Goal: Task Accomplishment & Management: Use online tool/utility

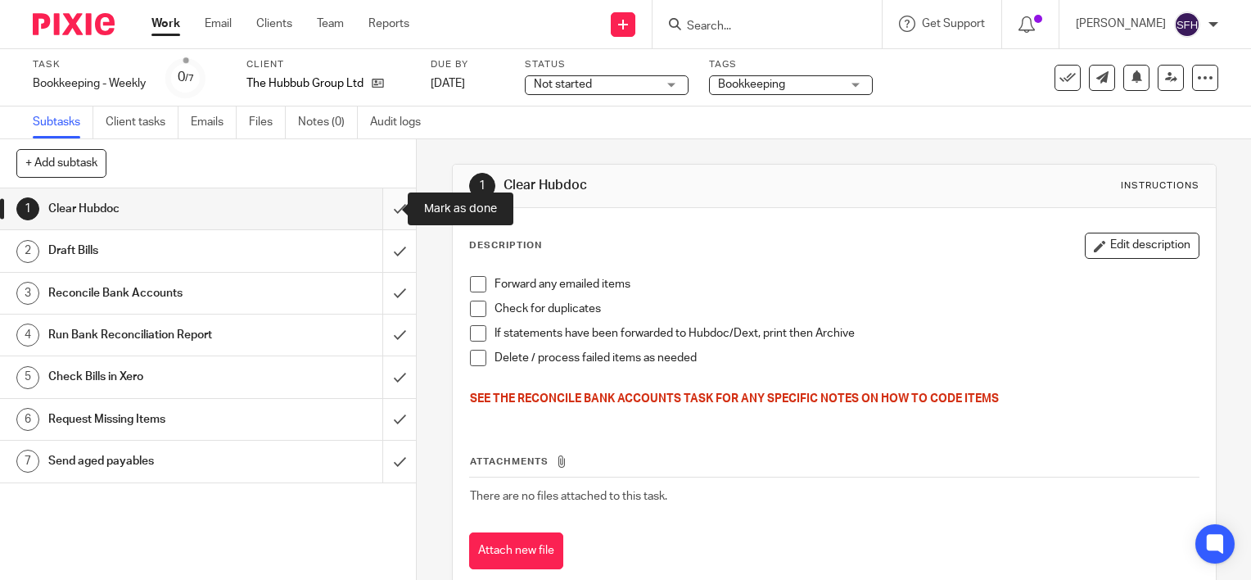
click at [378, 213] on input "submit" at bounding box center [208, 208] width 416 height 41
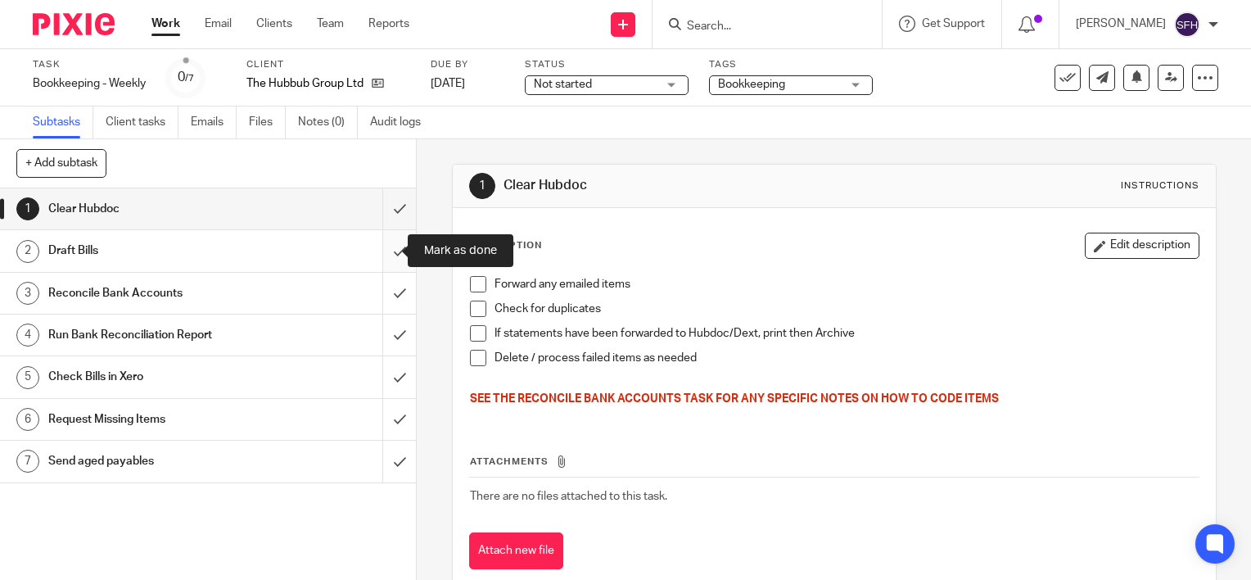
click at [391, 252] on input "submit" at bounding box center [208, 250] width 416 height 41
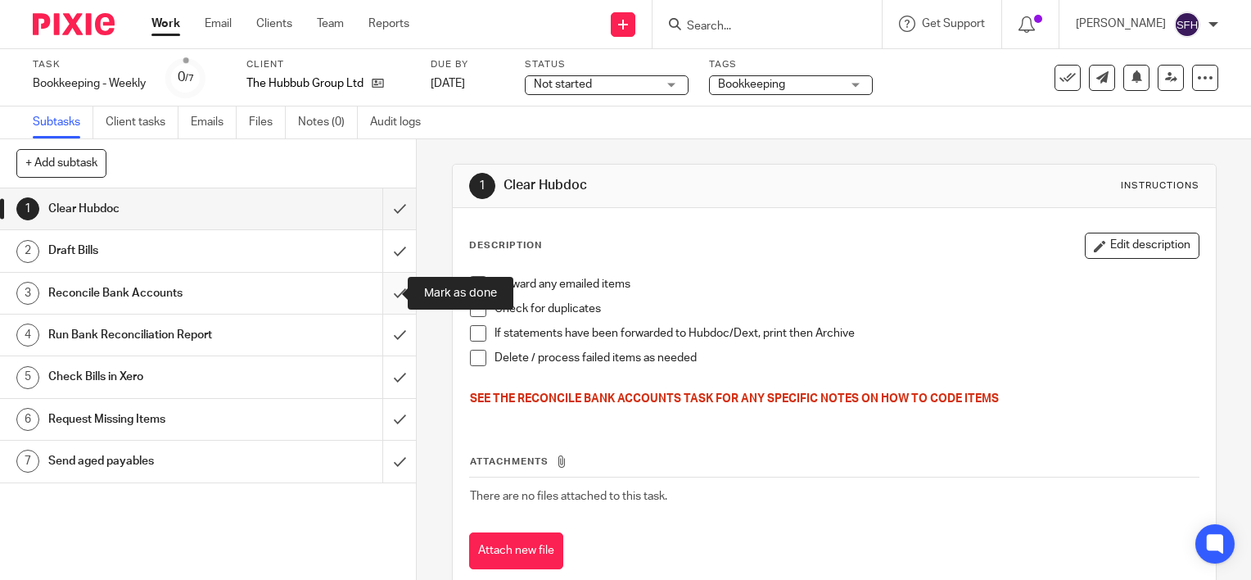
click at [372, 296] on input "submit" at bounding box center [208, 293] width 416 height 41
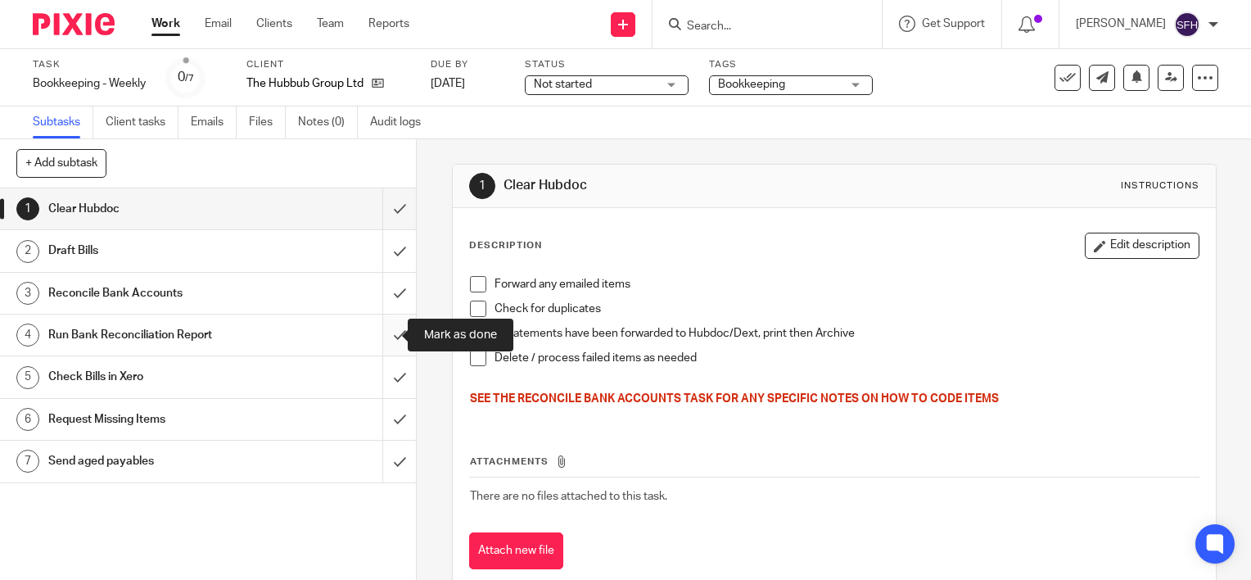
click at [393, 340] on input "submit" at bounding box center [208, 334] width 416 height 41
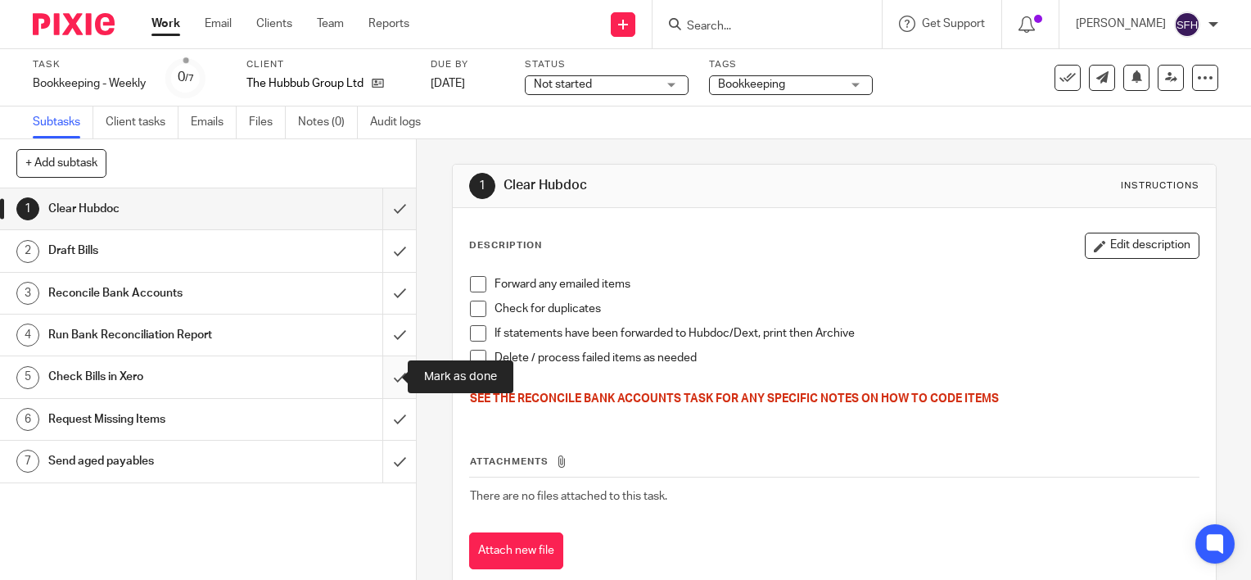
click at [380, 387] on input "submit" at bounding box center [208, 376] width 416 height 41
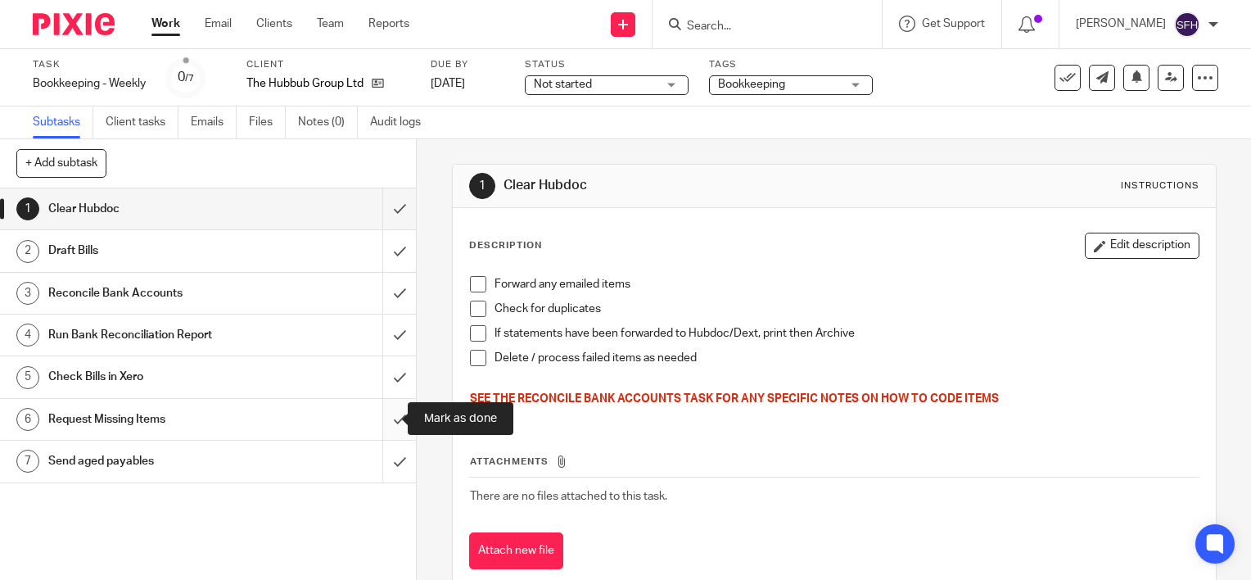
click at [389, 424] on input "submit" at bounding box center [208, 419] width 416 height 41
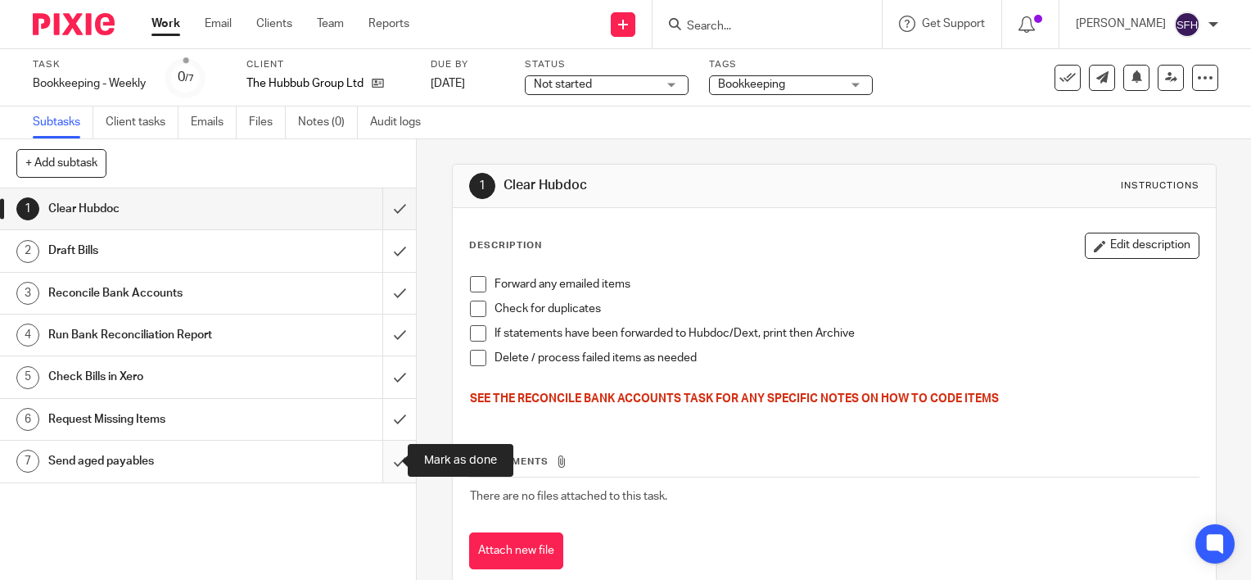
click at [390, 461] on input "submit" at bounding box center [208, 461] width 416 height 41
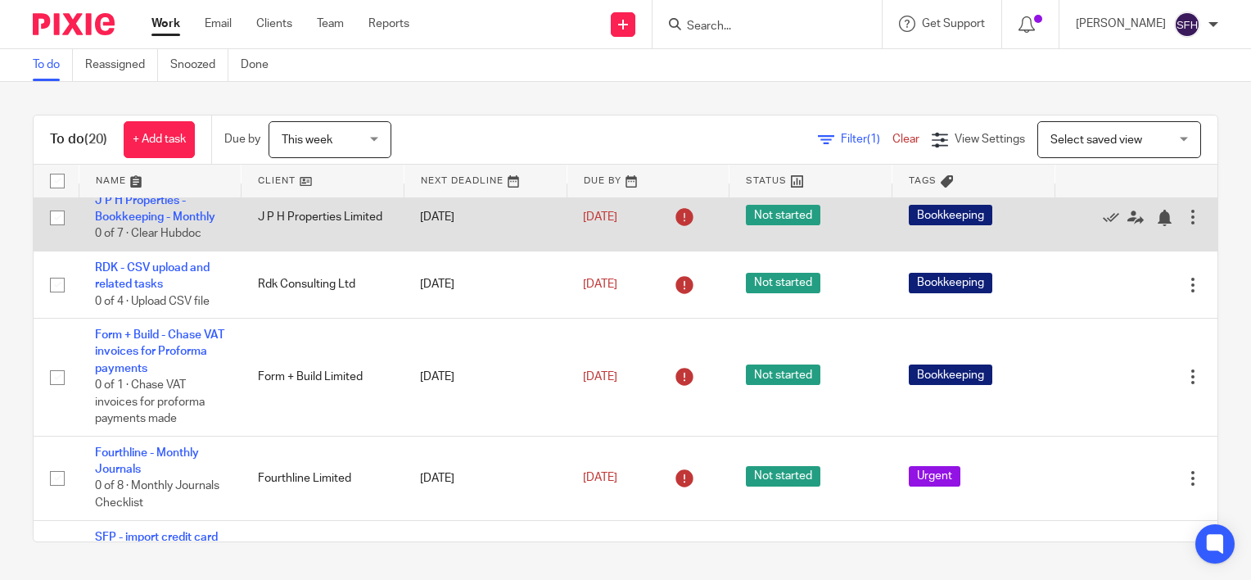
scroll to position [82, 0]
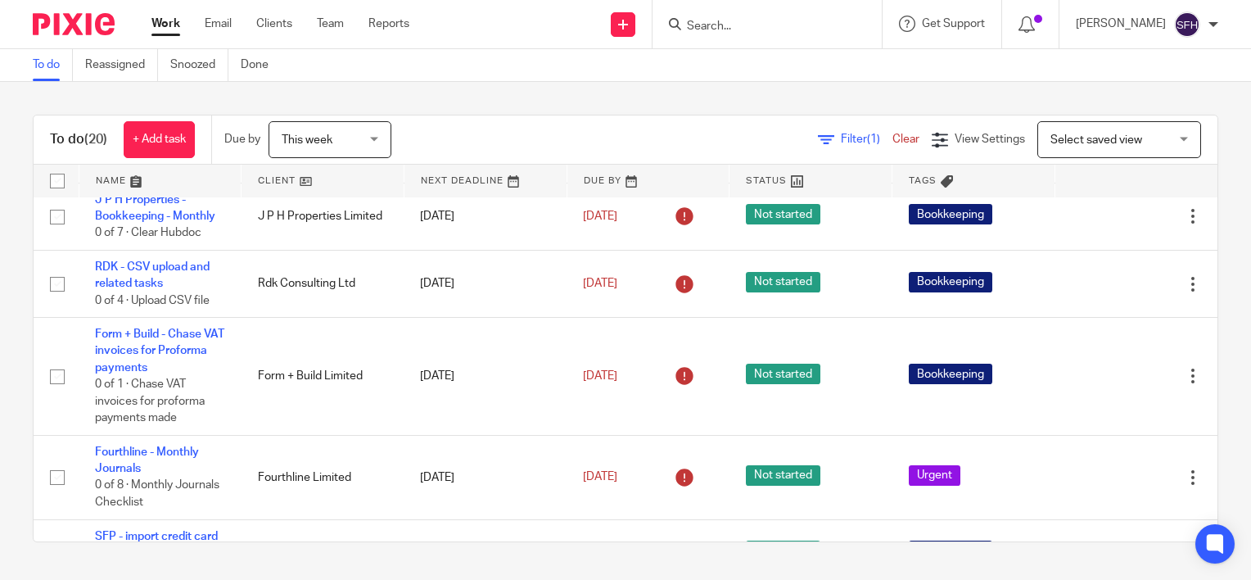
click at [371, 179] on link at bounding box center [323, 181] width 162 height 33
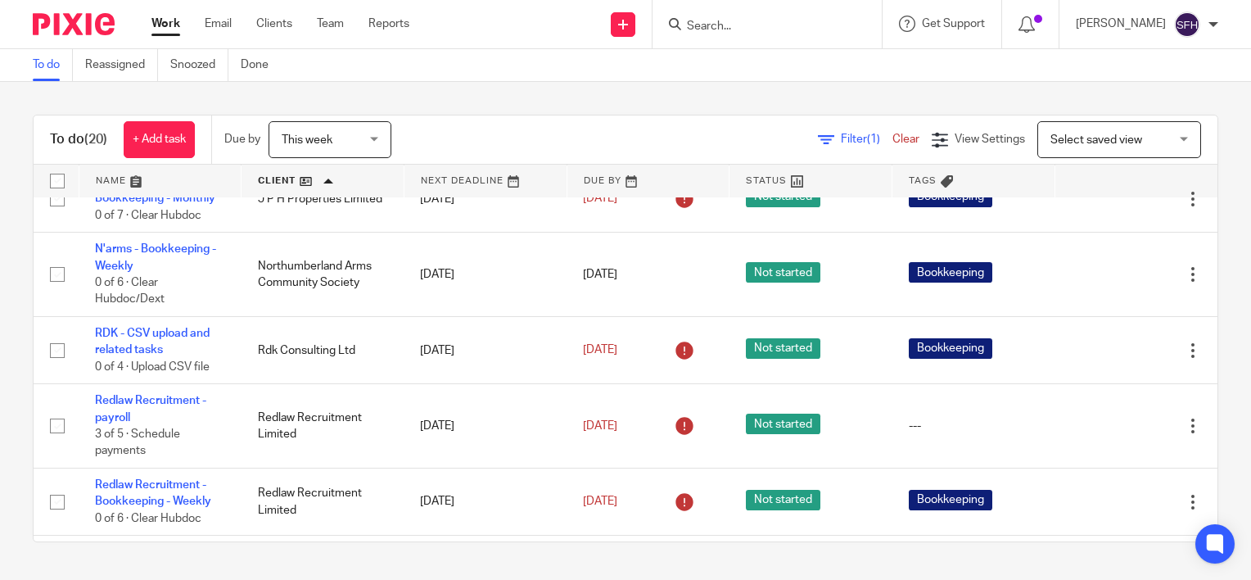
scroll to position [655, 0]
